Goal: Navigation & Orientation: Find specific page/section

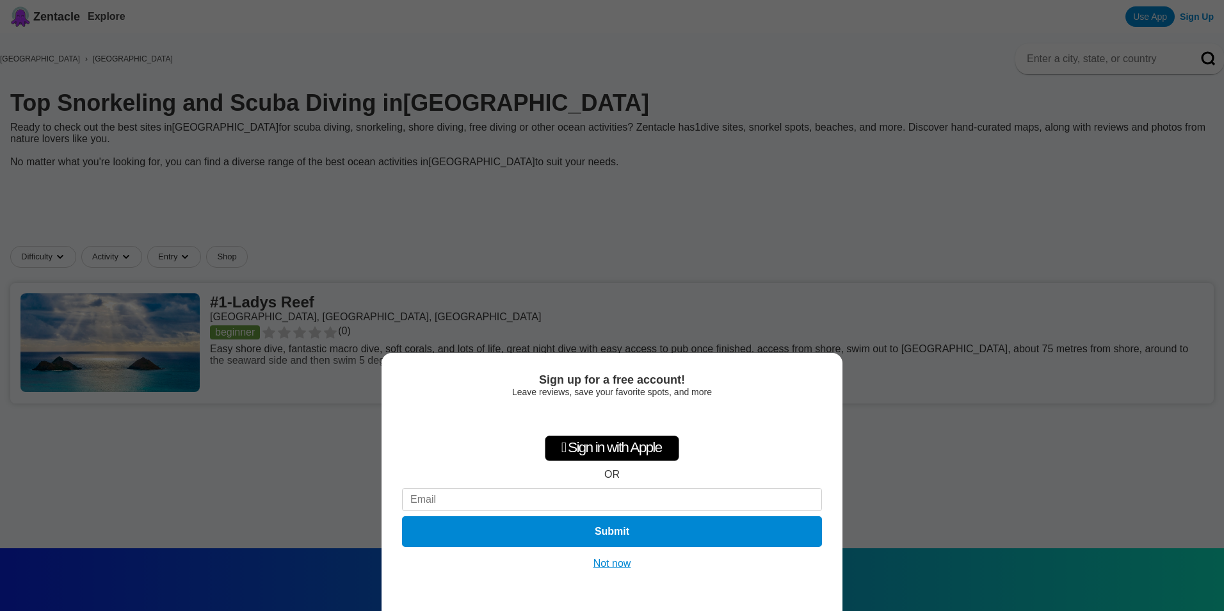
click at [623, 568] on button "Not now" at bounding box center [612, 563] width 45 height 13
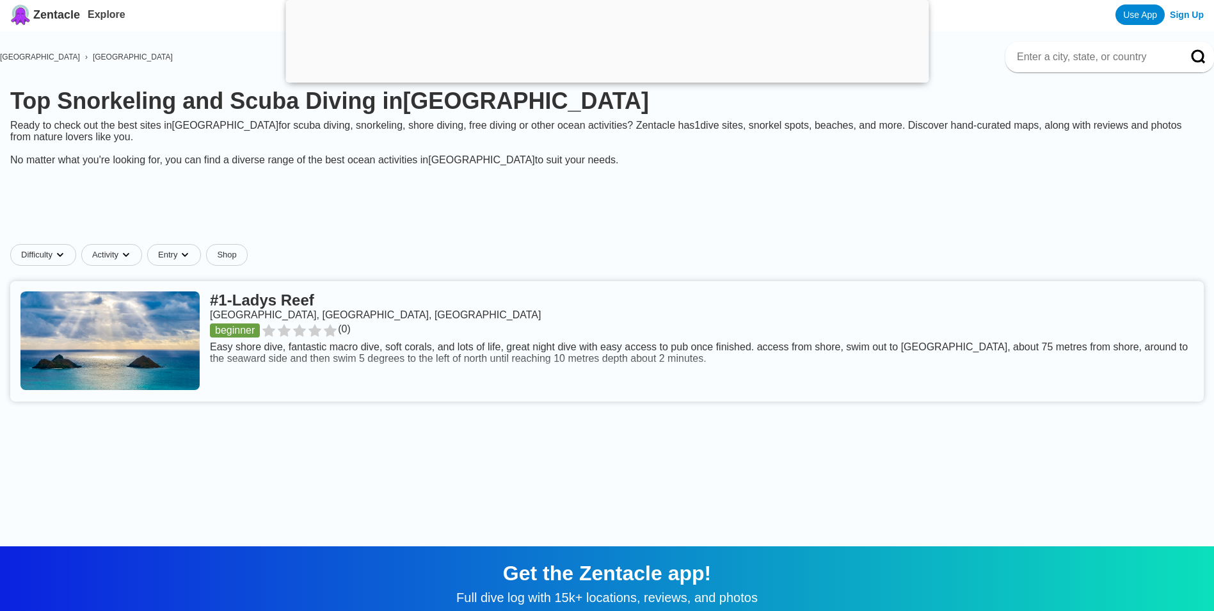
scroll to position [79, 0]
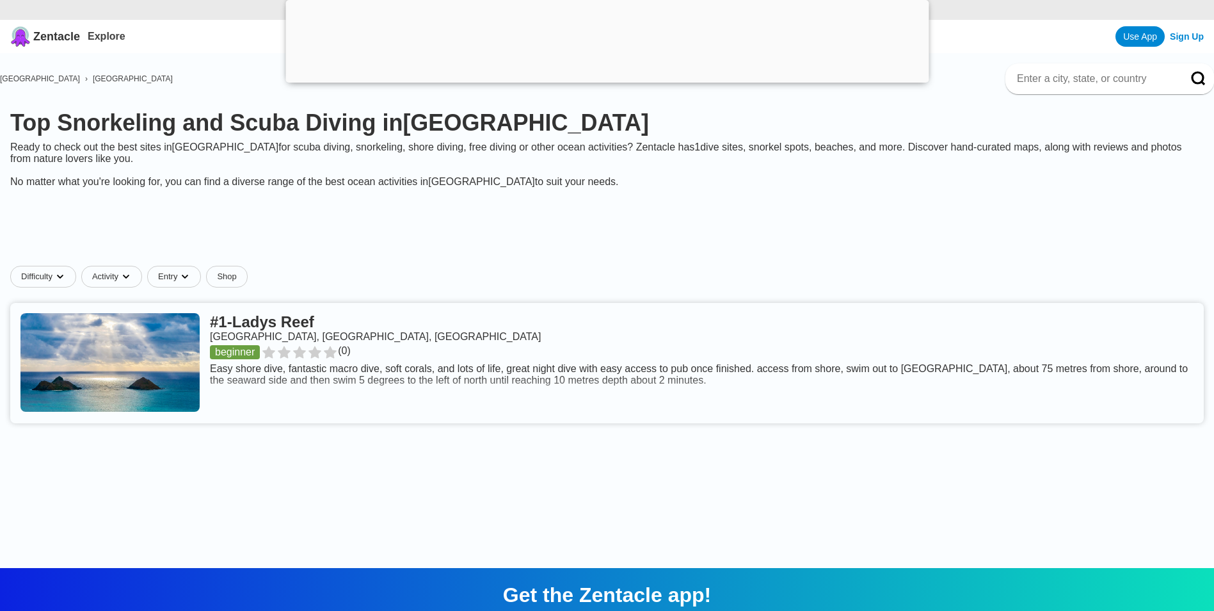
click at [188, 375] on link at bounding box center [607, 363] width 1194 height 120
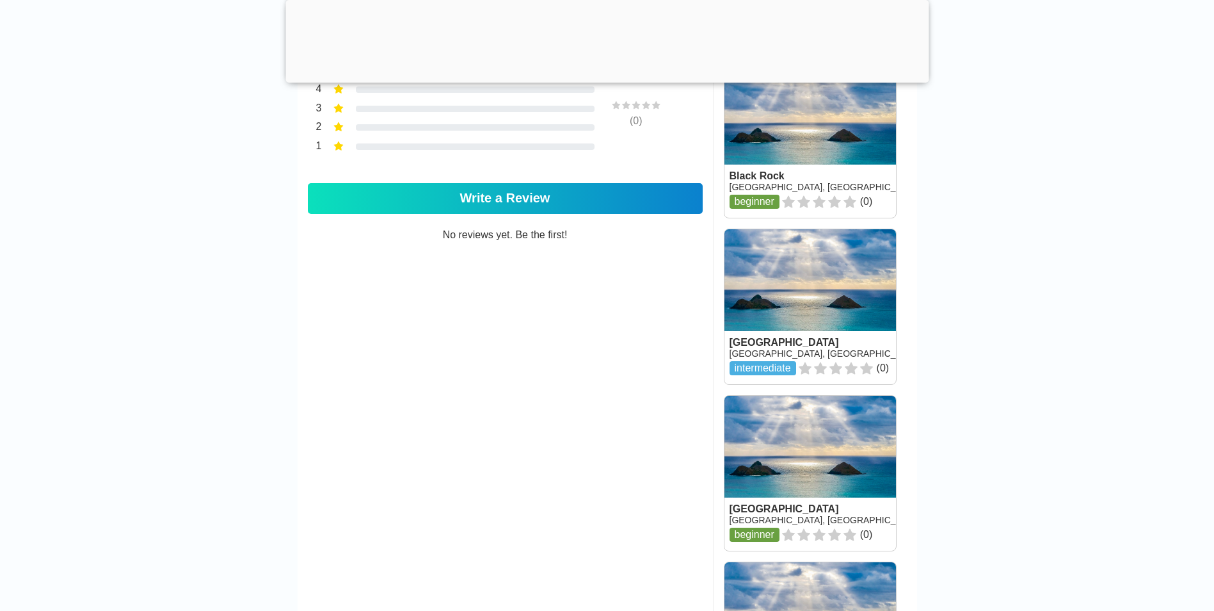
scroll to position [832, 0]
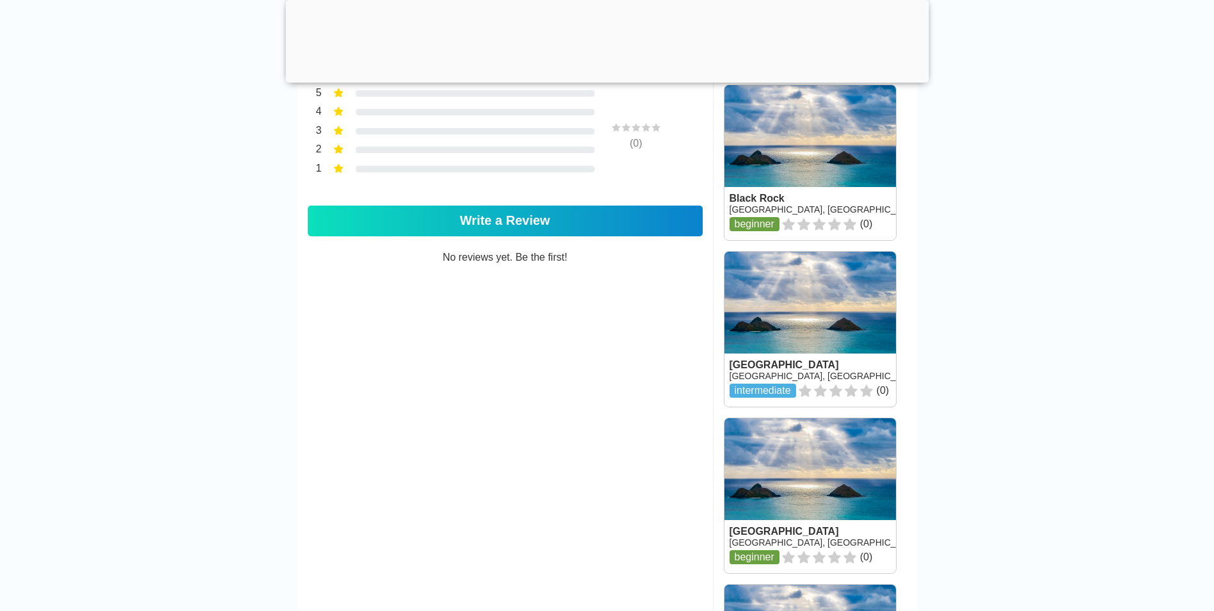
click at [821, 308] on link at bounding box center [811, 329] width 172 height 155
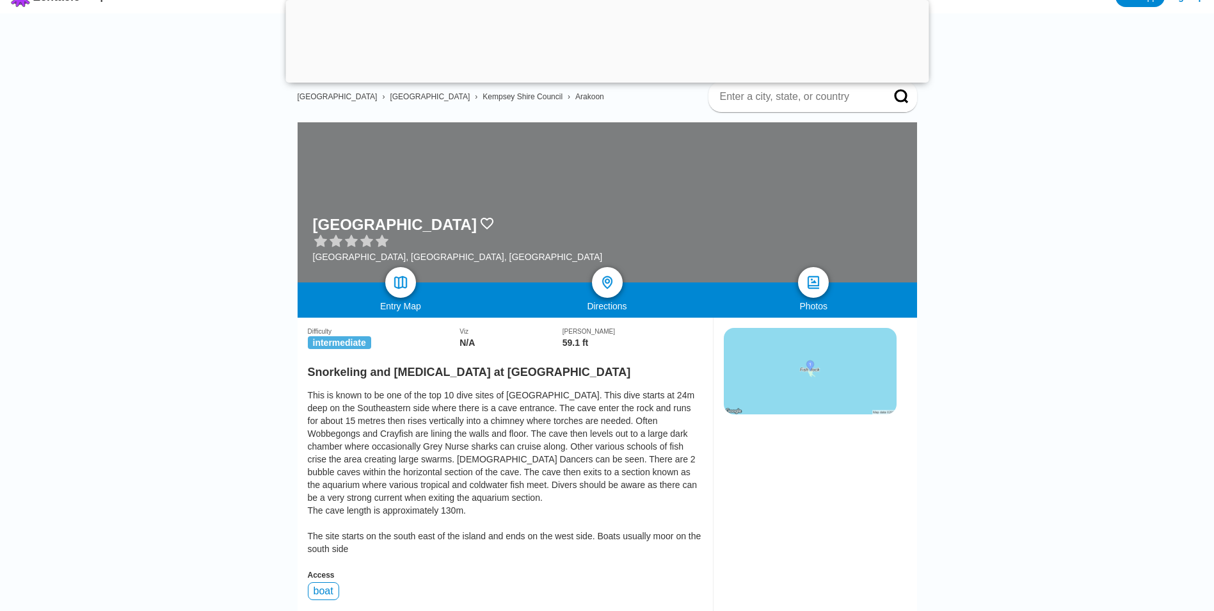
scroll to position [128, 0]
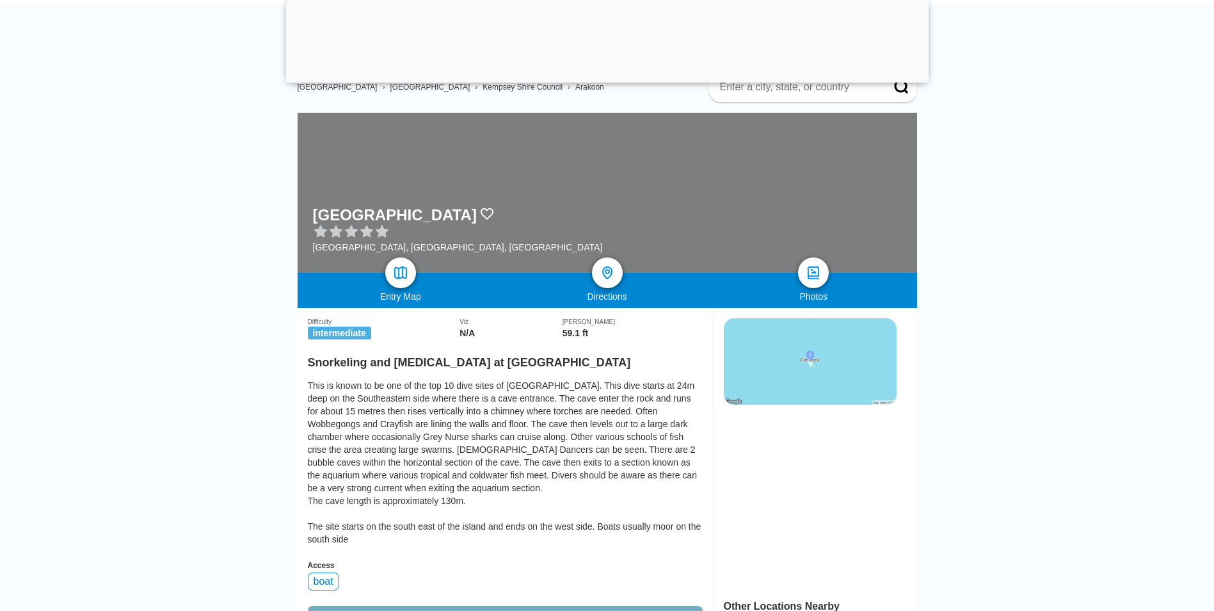
click at [805, 364] on img at bounding box center [810, 361] width 173 height 86
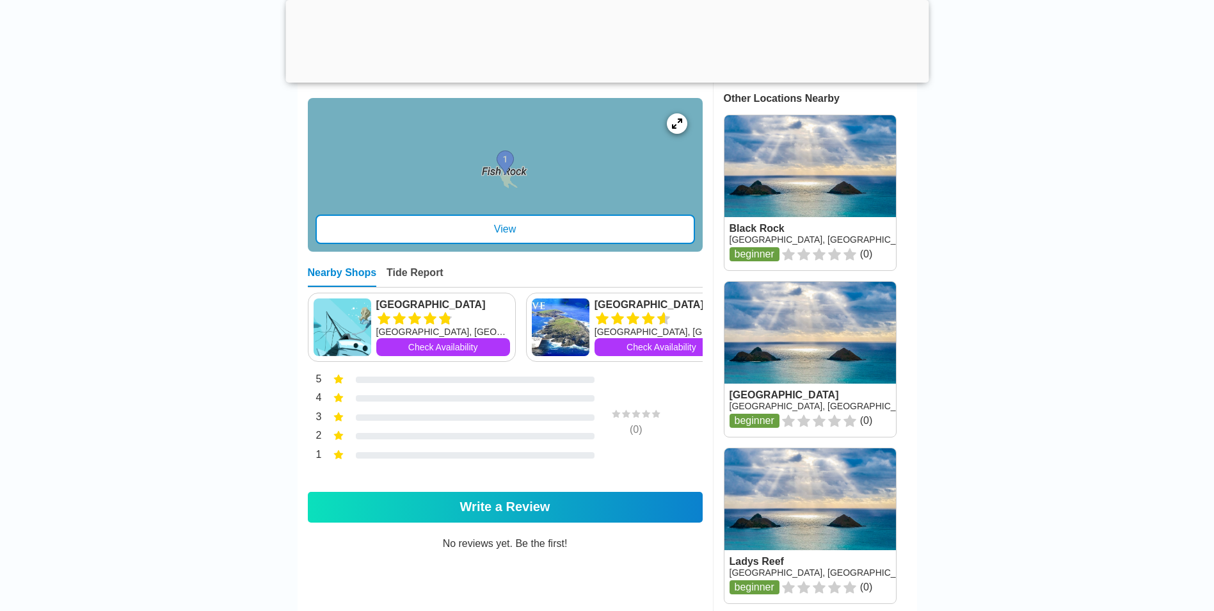
scroll to position [640, 0]
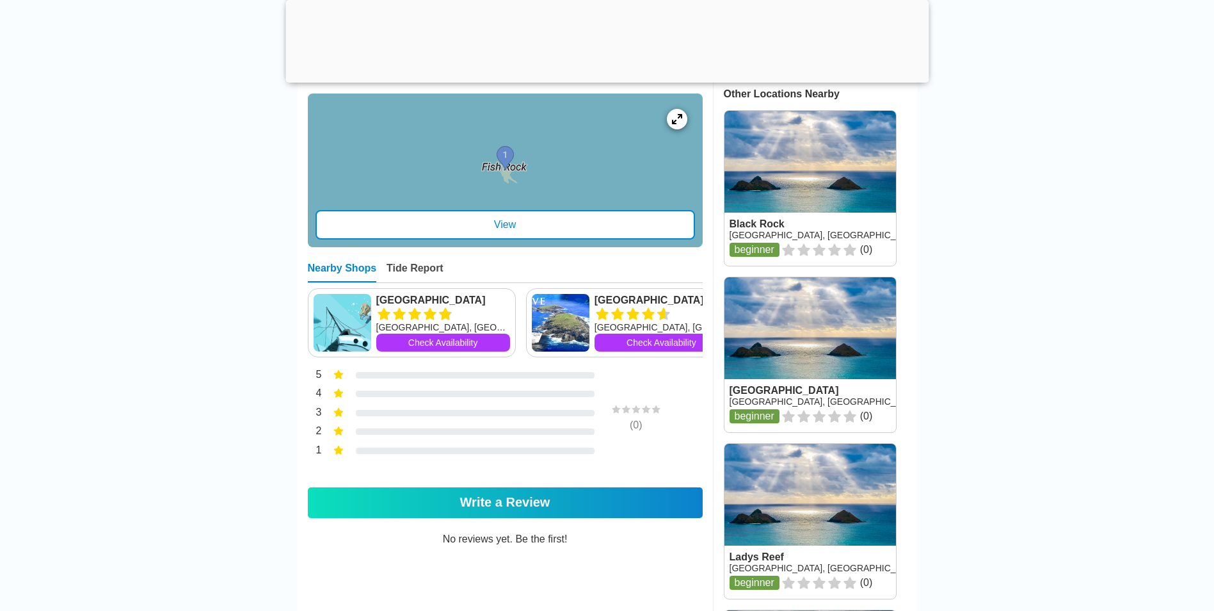
click at [805, 344] on link at bounding box center [811, 354] width 172 height 155
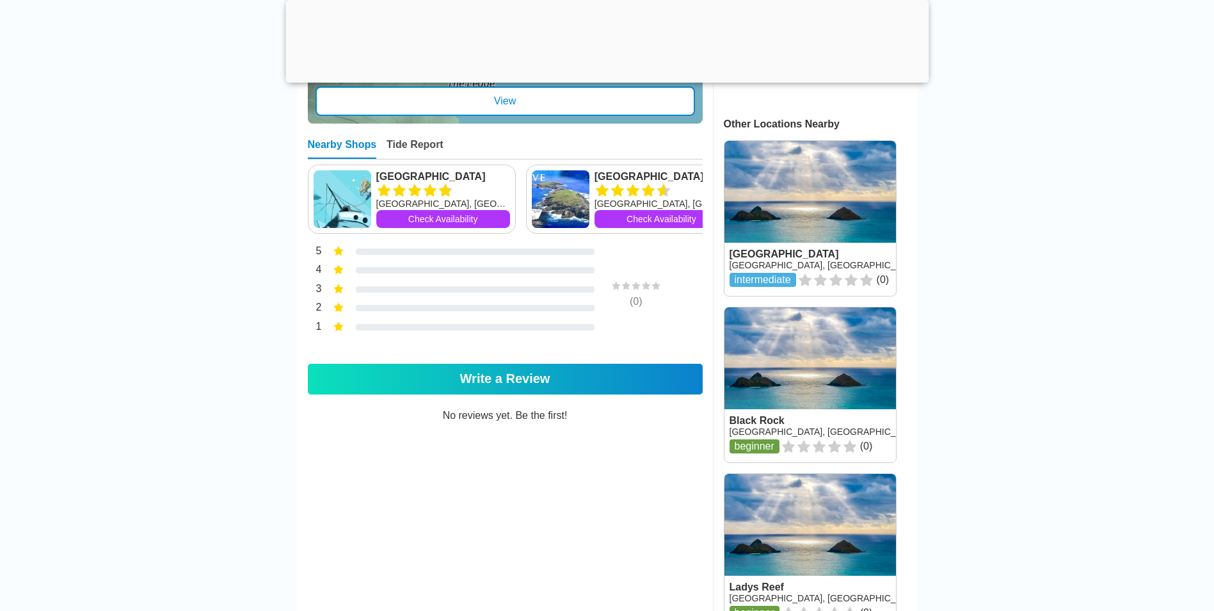
scroll to position [640, 0]
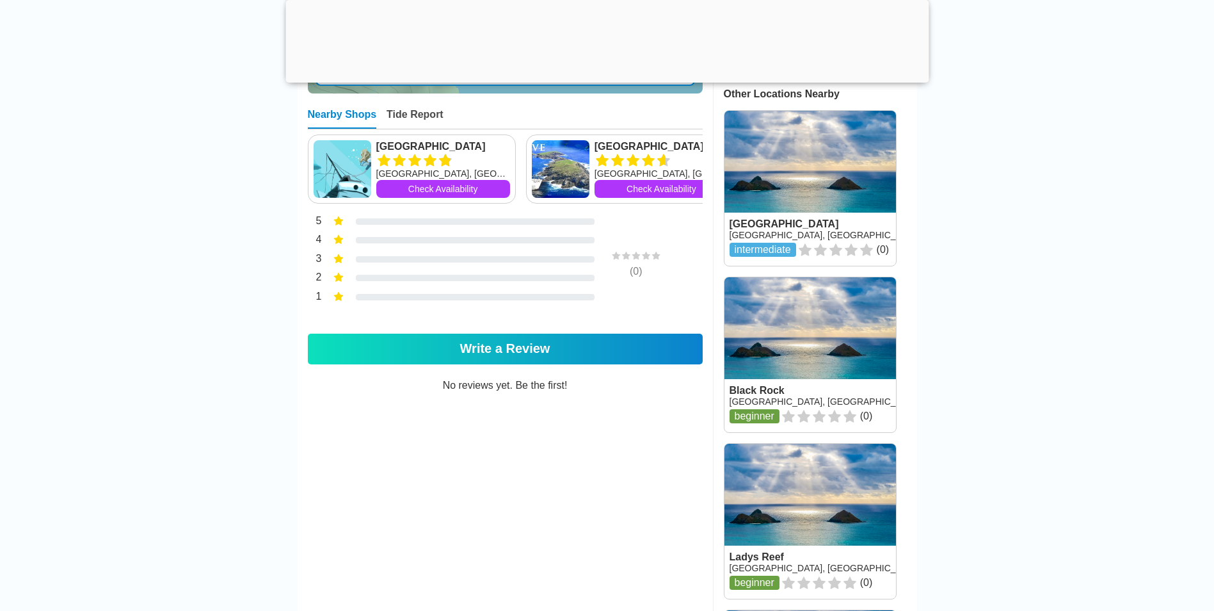
click at [828, 346] on link at bounding box center [811, 354] width 172 height 155
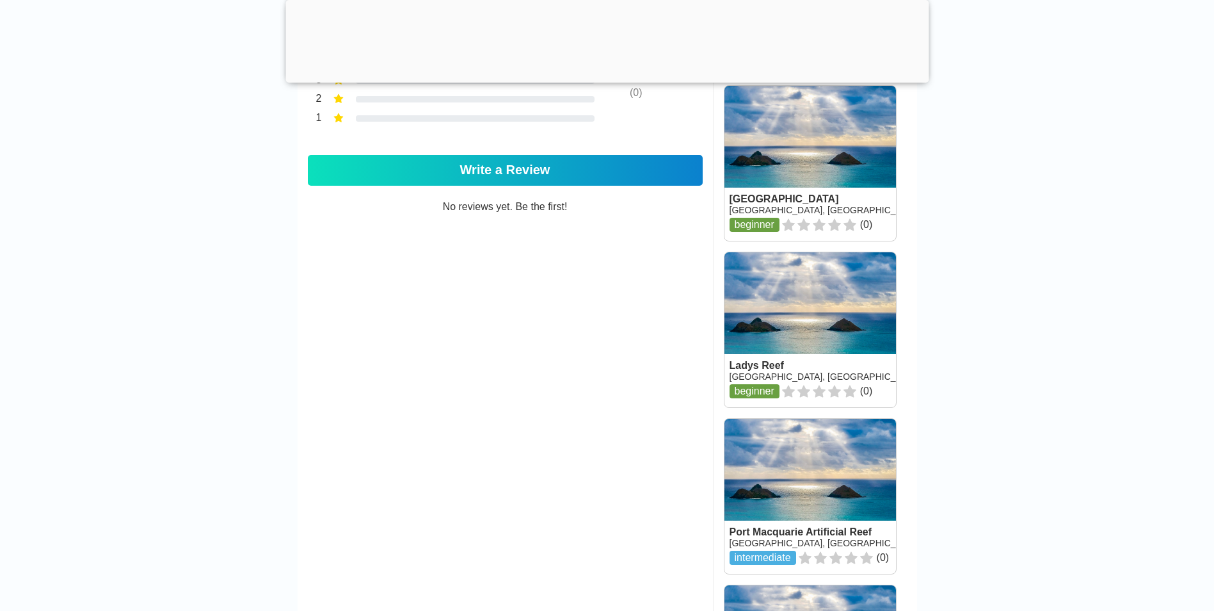
scroll to position [832, 0]
click at [794, 332] on link at bounding box center [811, 329] width 172 height 155
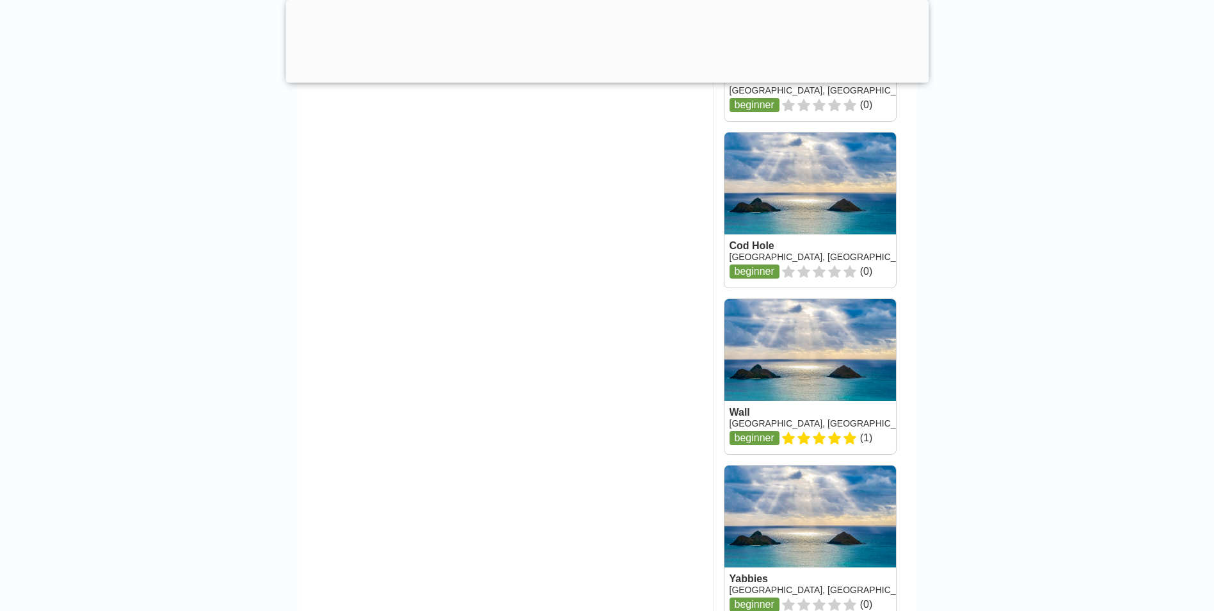
scroll to position [1216, 0]
